Goal: Check status: Check status

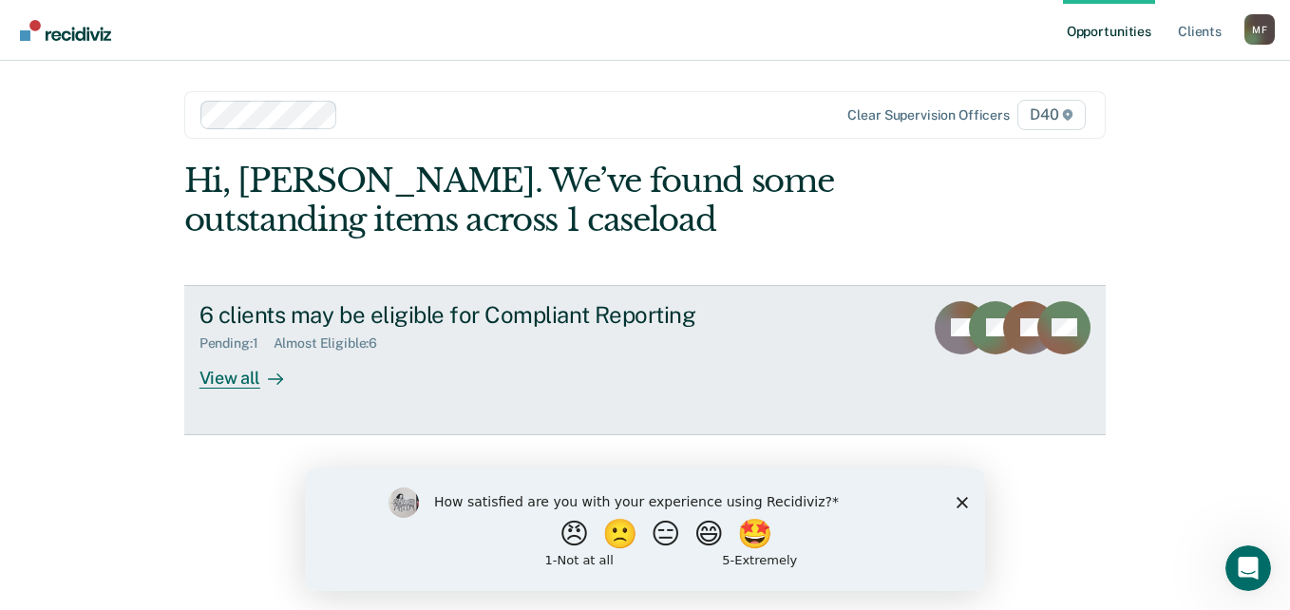
click at [515, 324] on div "6 clients may be eligible for Compliant Reporting" at bounding box center [532, 315] width 667 height 28
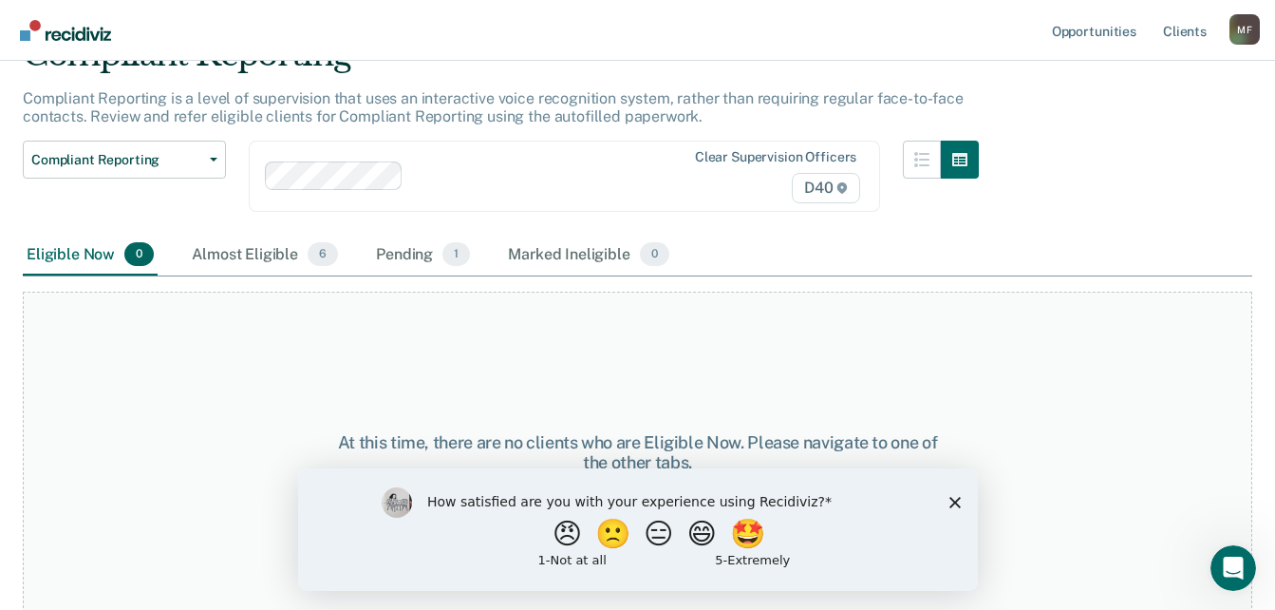
scroll to position [99, 0]
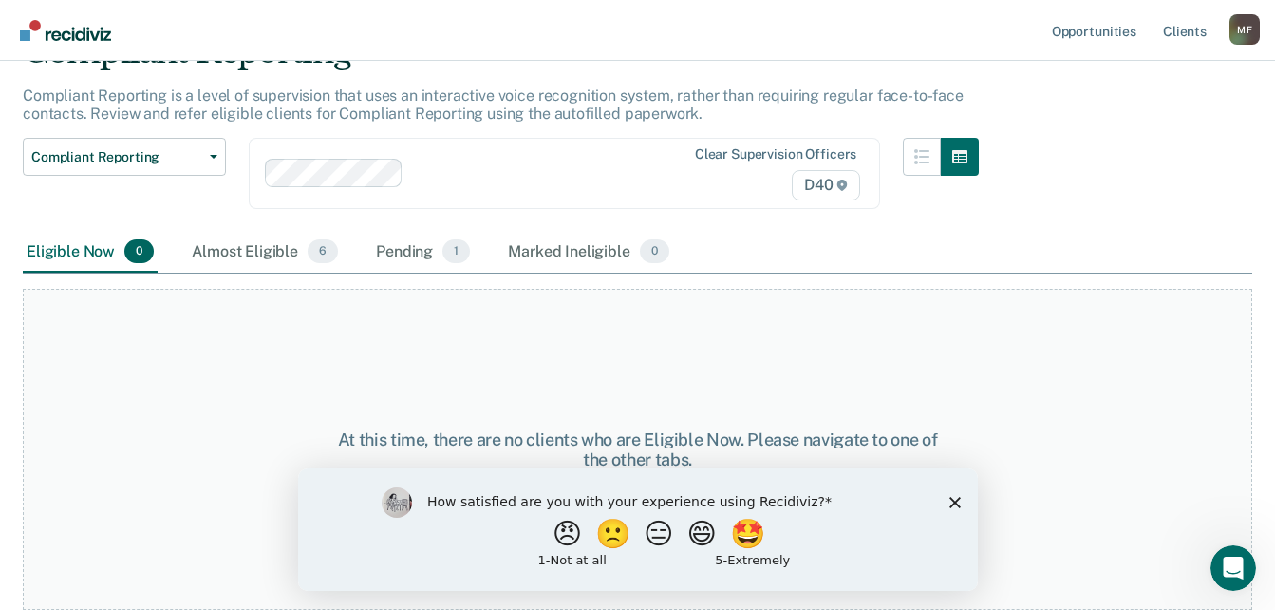
click at [950, 502] on icon "Close survey" at bounding box center [954, 501] width 11 height 11
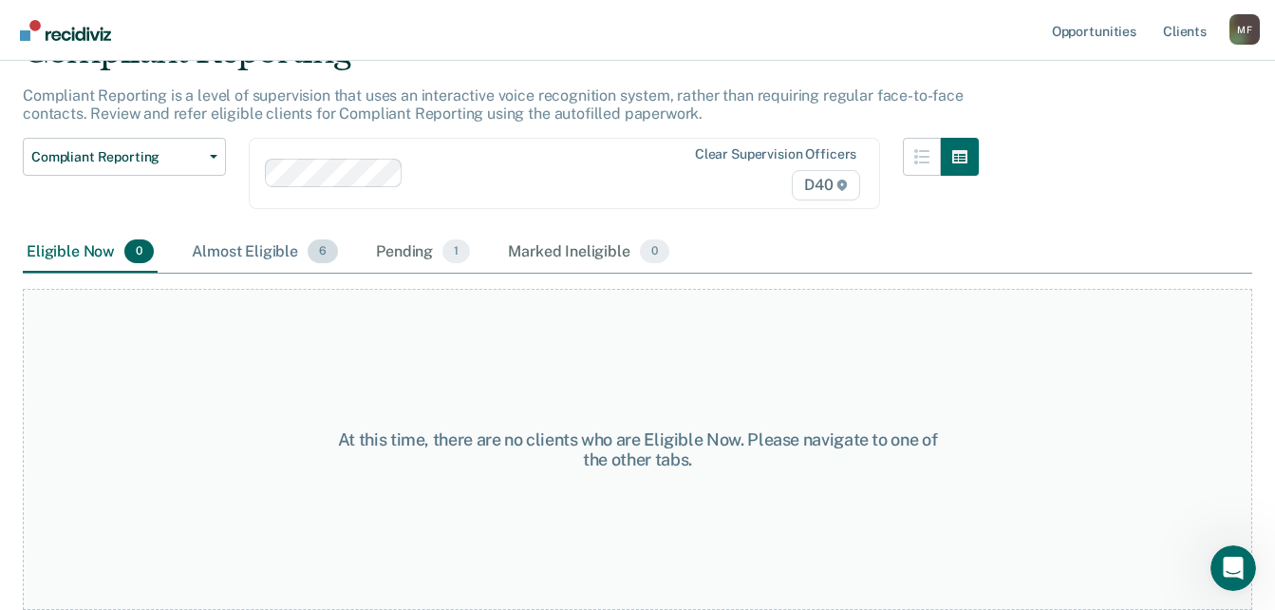
click at [253, 253] on div "Almost Eligible 6" at bounding box center [265, 253] width 154 height 42
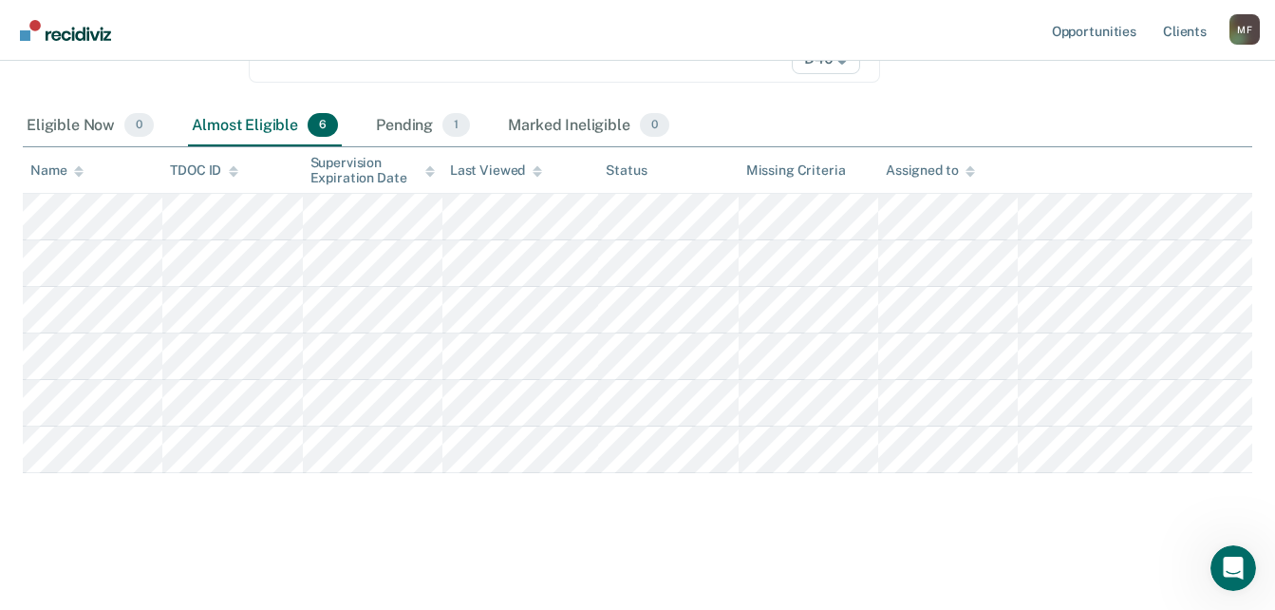
scroll to position [234, 0]
